Goal: Task Accomplishment & Management: Use online tool/utility

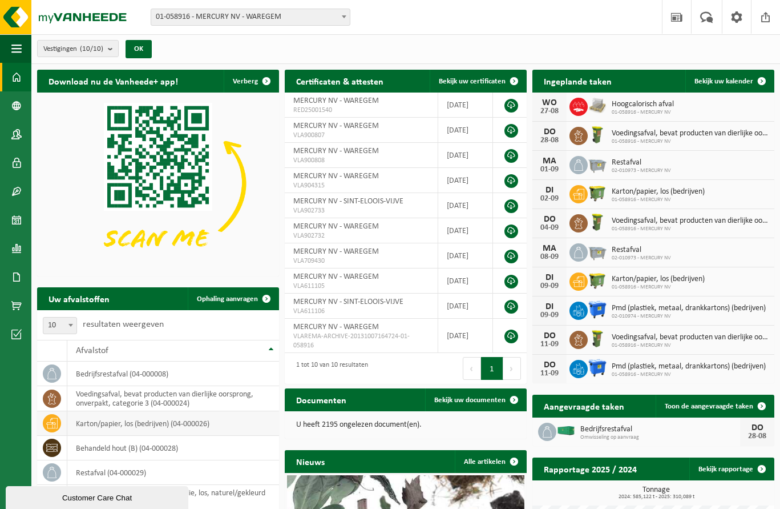
click at [159, 416] on td "karton/papier, los (bedrijven) (04-000026)" at bounding box center [173, 423] width 212 height 25
click at [706, 83] on span "Bekijk uw kalender" at bounding box center [724, 81] width 59 height 7
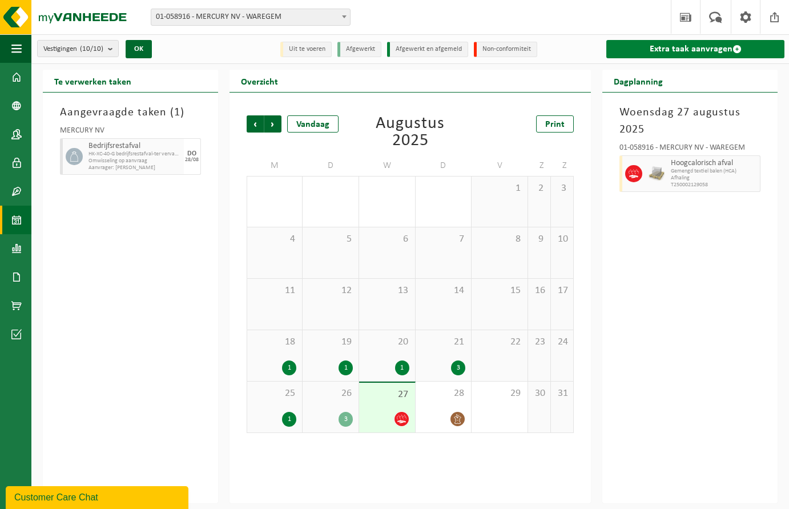
click at [742, 45] on link "Extra taak aanvragen" at bounding box center [695, 49] width 178 height 18
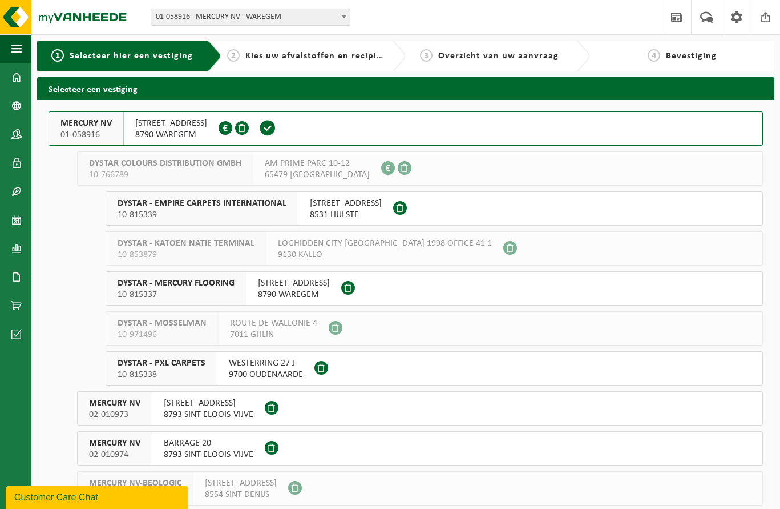
click at [207, 132] on span "8790 WAREGEM" at bounding box center [171, 134] width 72 height 11
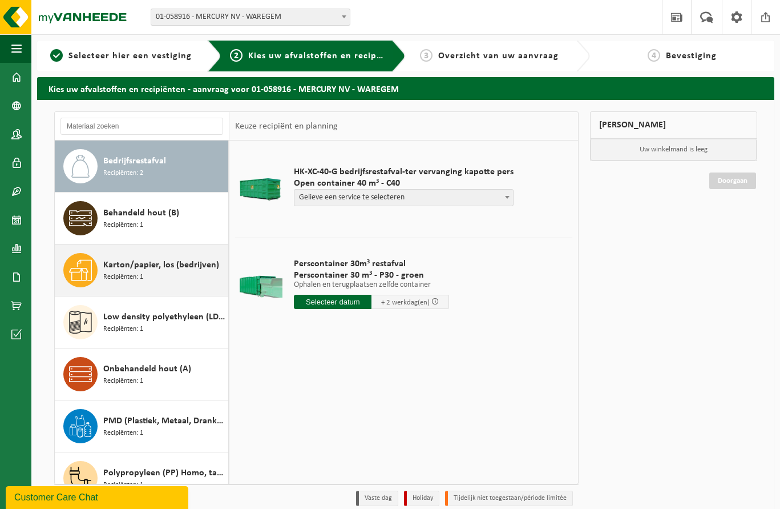
click at [140, 277] on span "Recipiënten: 1" at bounding box center [123, 277] width 40 height 11
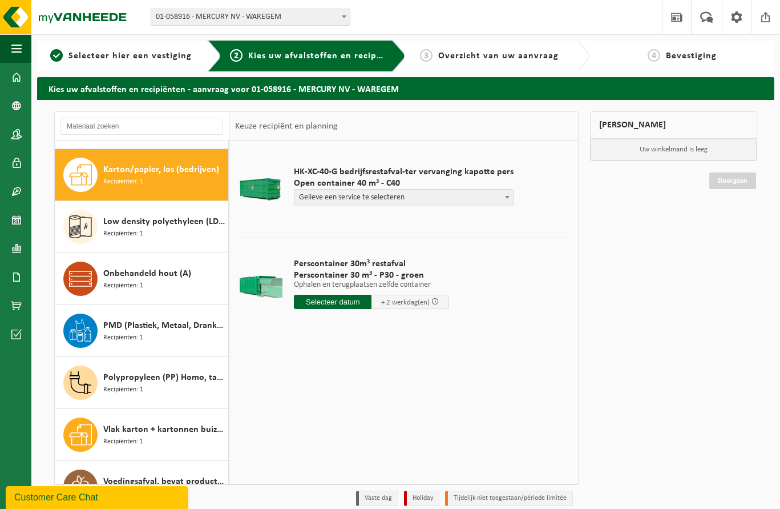
scroll to position [104, 0]
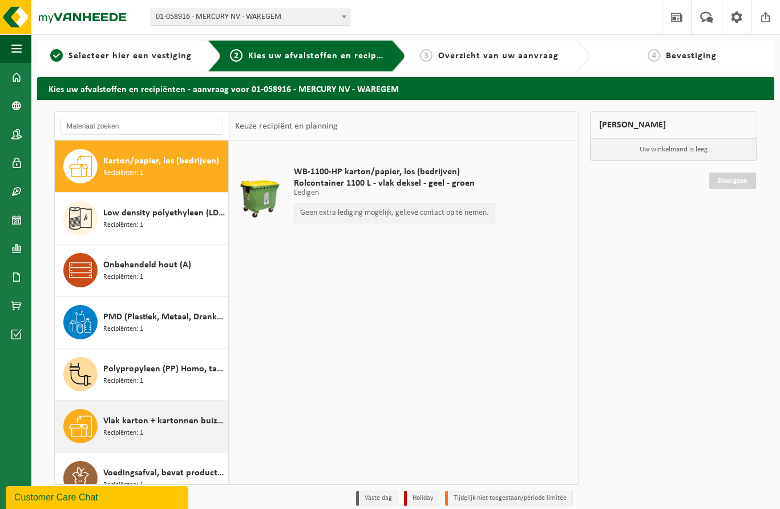
click at [145, 422] on span "Vlak karton + kartonnen buizen" at bounding box center [164, 421] width 122 height 14
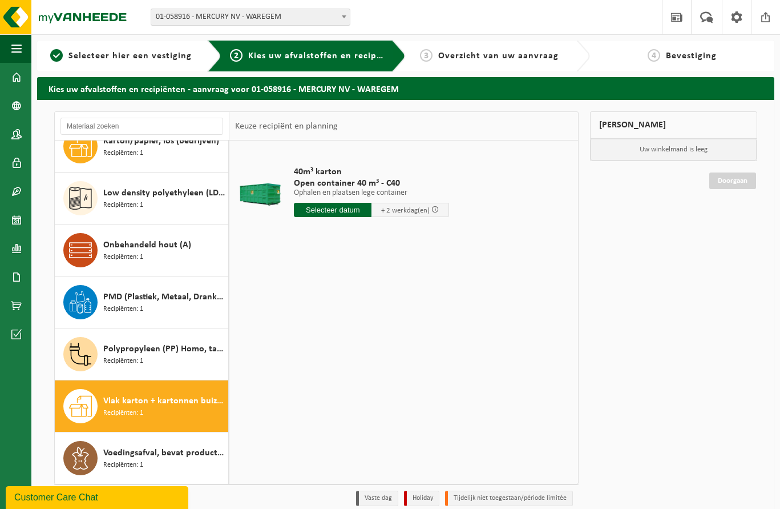
click at [326, 214] on input "text" at bounding box center [333, 210] width 78 height 14
click at [367, 347] on div "28" at bounding box center [365, 348] width 20 height 18
type input "Van 2025-08-28"
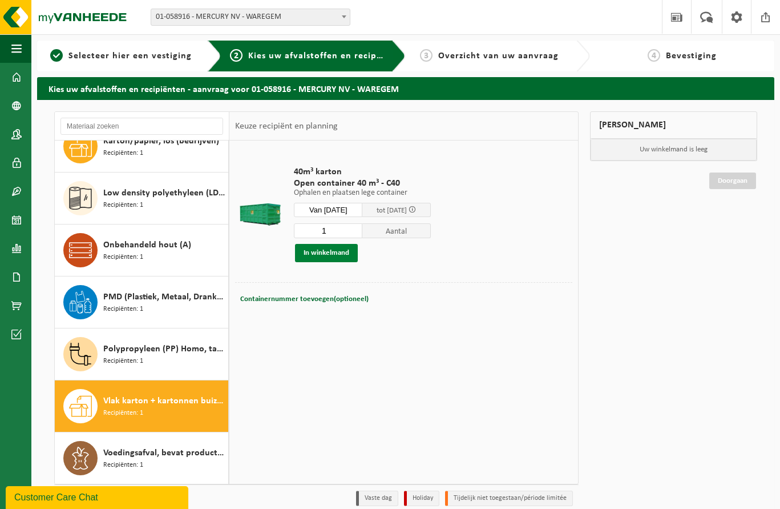
click at [335, 255] on button "In winkelmand" at bounding box center [326, 253] width 63 height 18
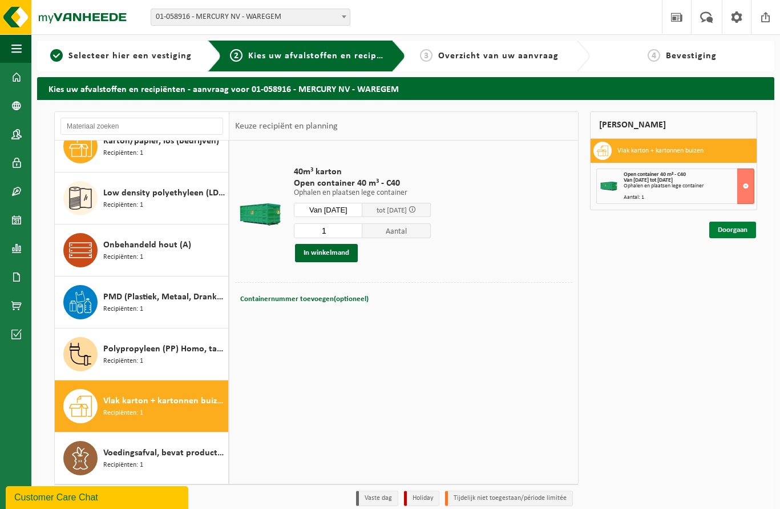
click at [736, 227] on link "Doorgaan" at bounding box center [733, 230] width 47 height 17
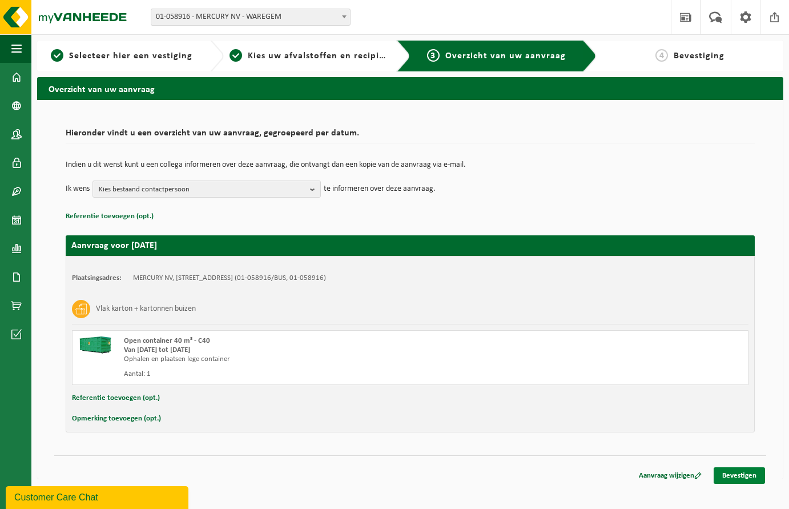
click at [752, 475] on link "Bevestigen" at bounding box center [739, 475] width 51 height 17
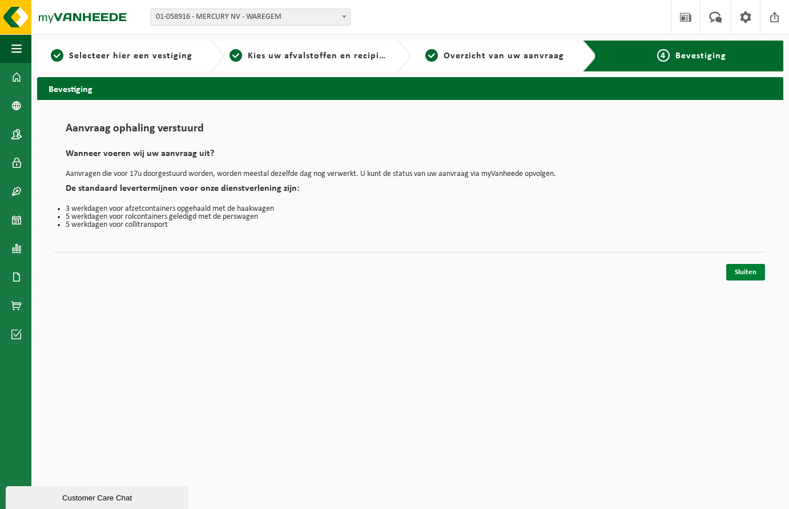
click at [747, 269] on link "Sluiten" at bounding box center [745, 272] width 39 height 17
